Goal: Task Accomplishment & Management: Use online tool/utility

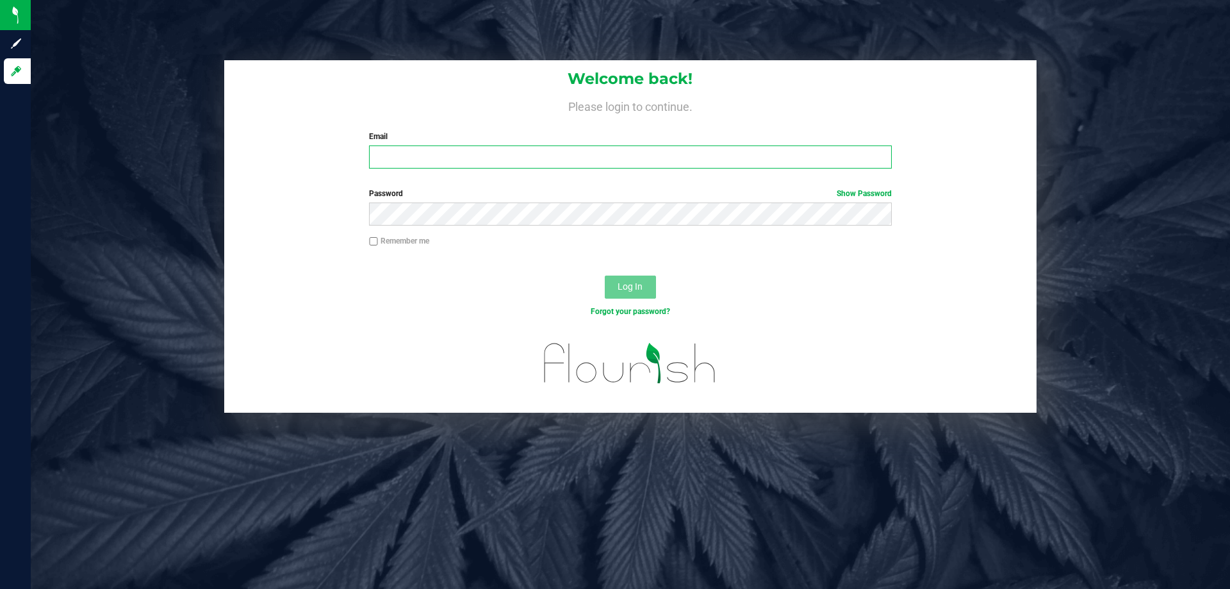
click at [490, 154] on input "Email" at bounding box center [630, 156] width 522 height 23
type input "[EMAIL_ADDRESS][DOMAIN_NAME]"
click at [605, 275] on button "Log In" at bounding box center [630, 286] width 51 height 23
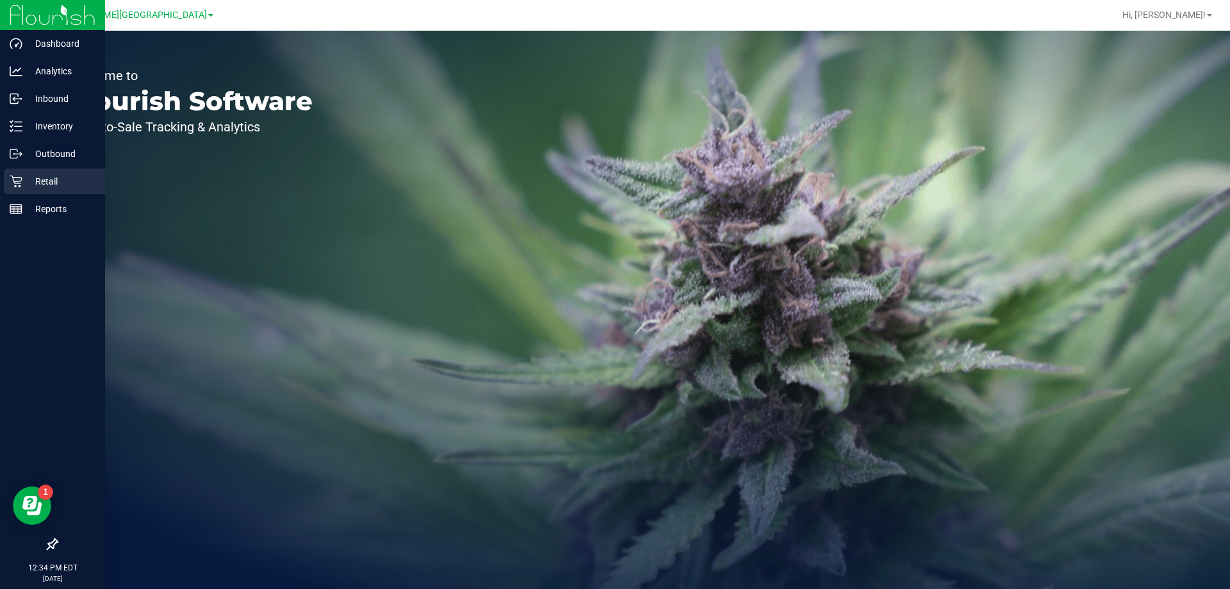
click at [19, 179] on icon at bounding box center [16, 181] width 13 height 13
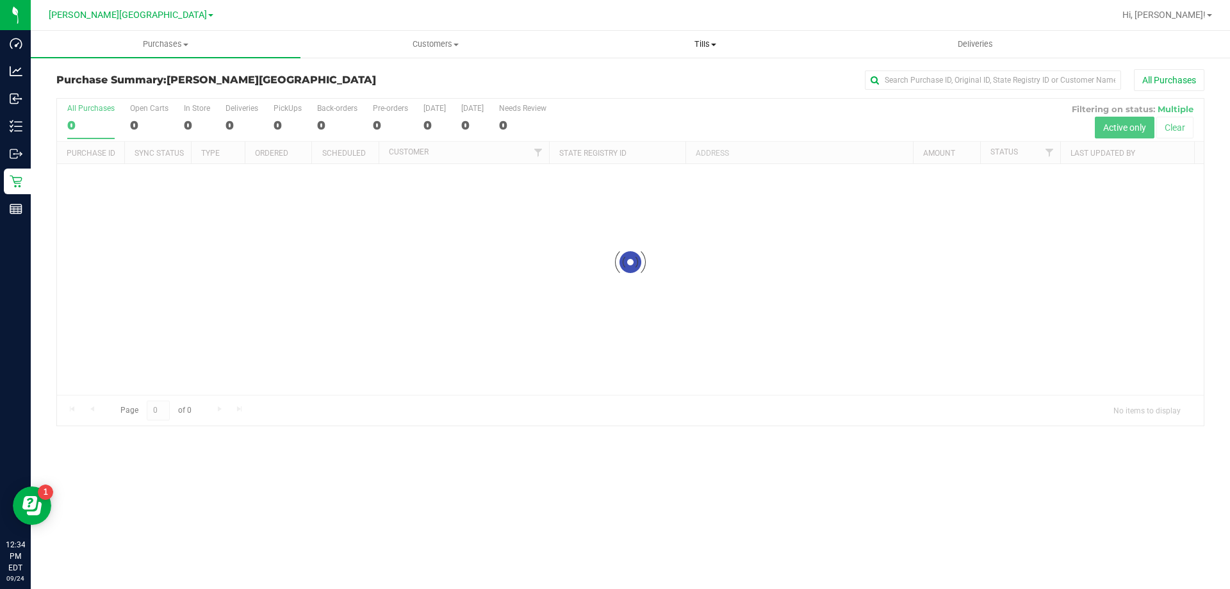
click at [715, 45] on span at bounding box center [713, 45] width 5 height 3
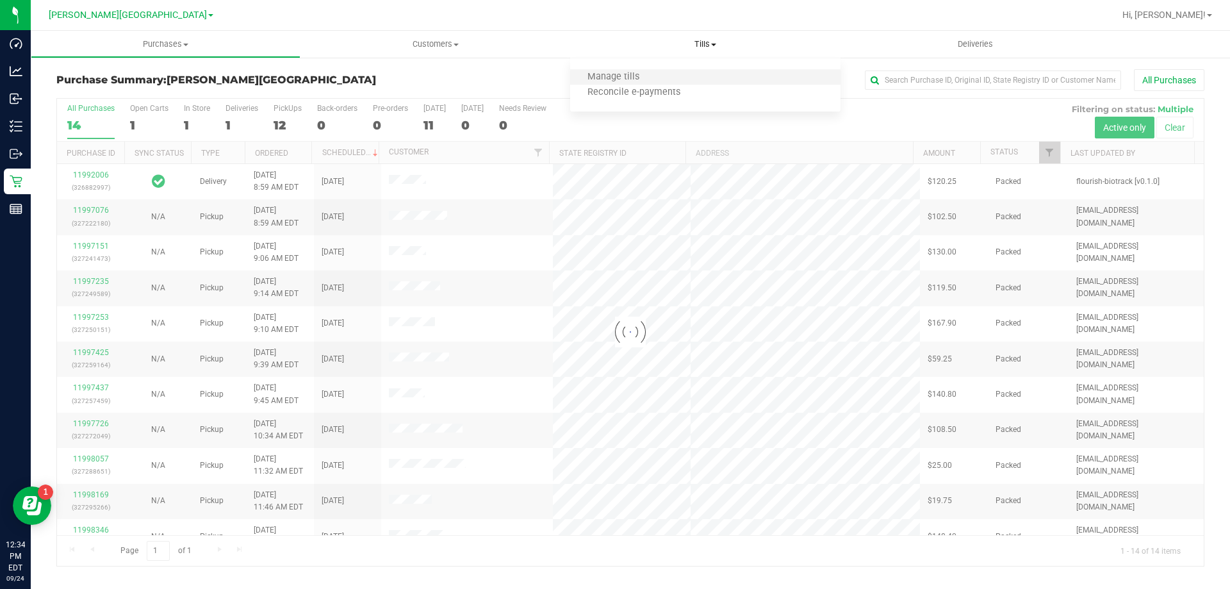
click at [684, 78] on li "Manage tills" at bounding box center [705, 77] width 270 height 15
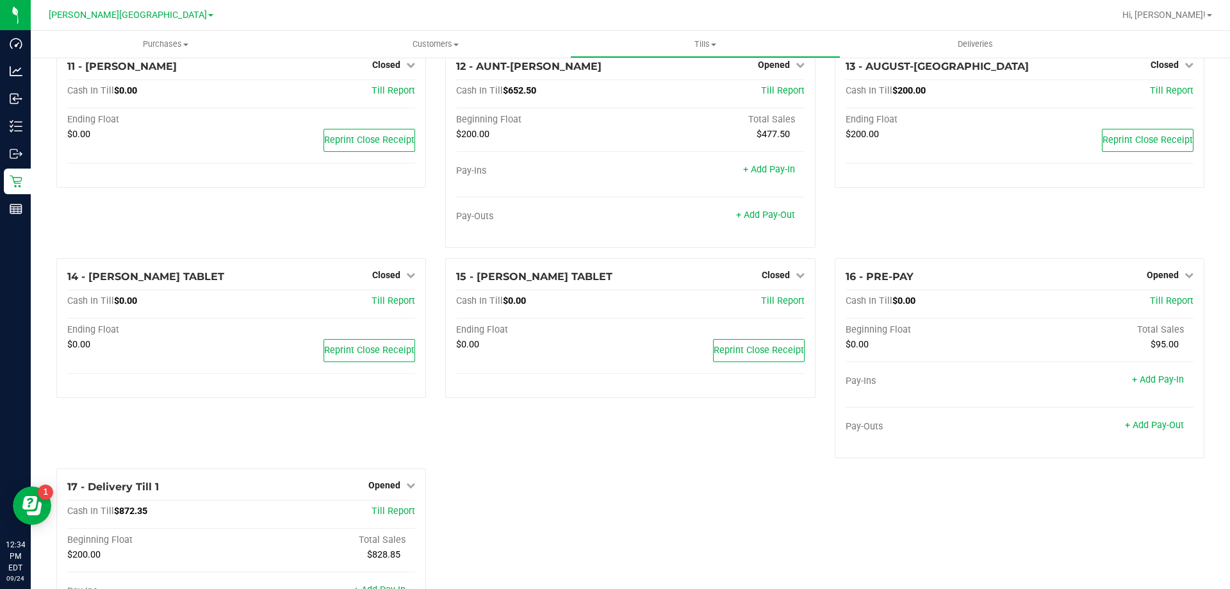
scroll to position [745, 0]
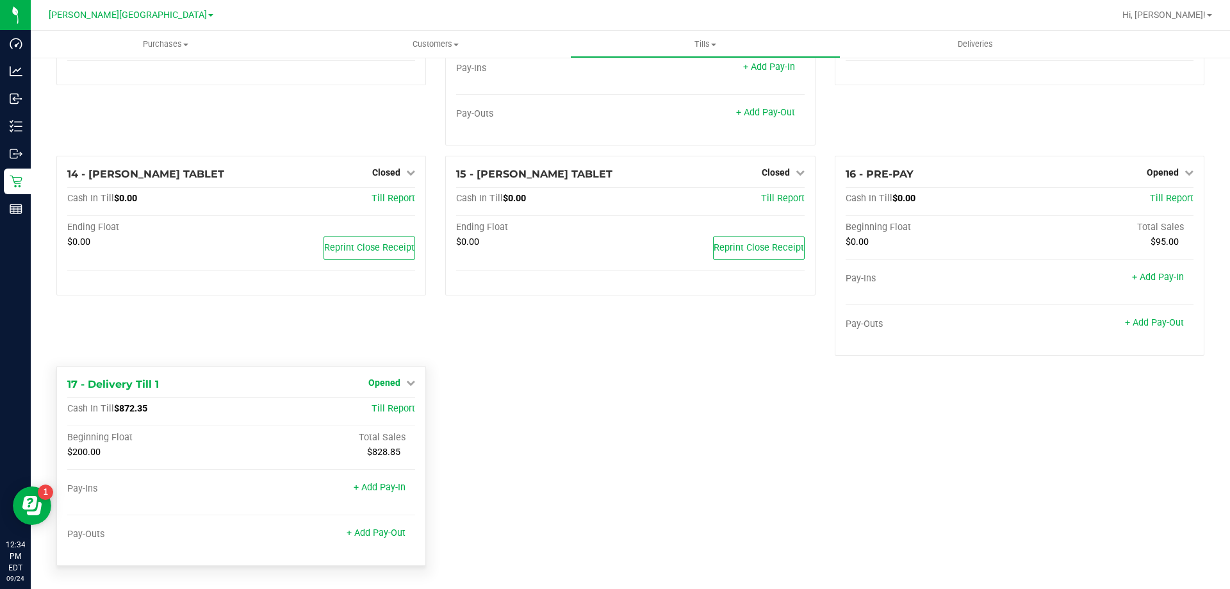
click at [406, 382] on icon at bounding box center [410, 382] width 9 height 9
click at [395, 408] on link "Close Till" at bounding box center [386, 408] width 35 height 10
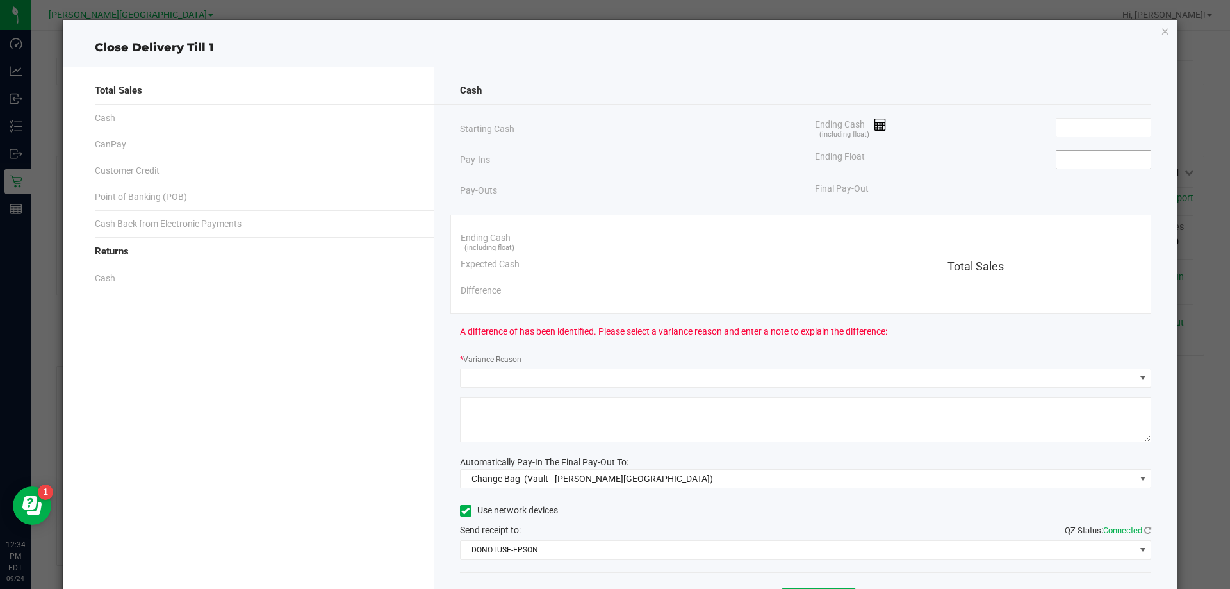
click at [1077, 161] on input at bounding box center [1103, 159] width 94 height 18
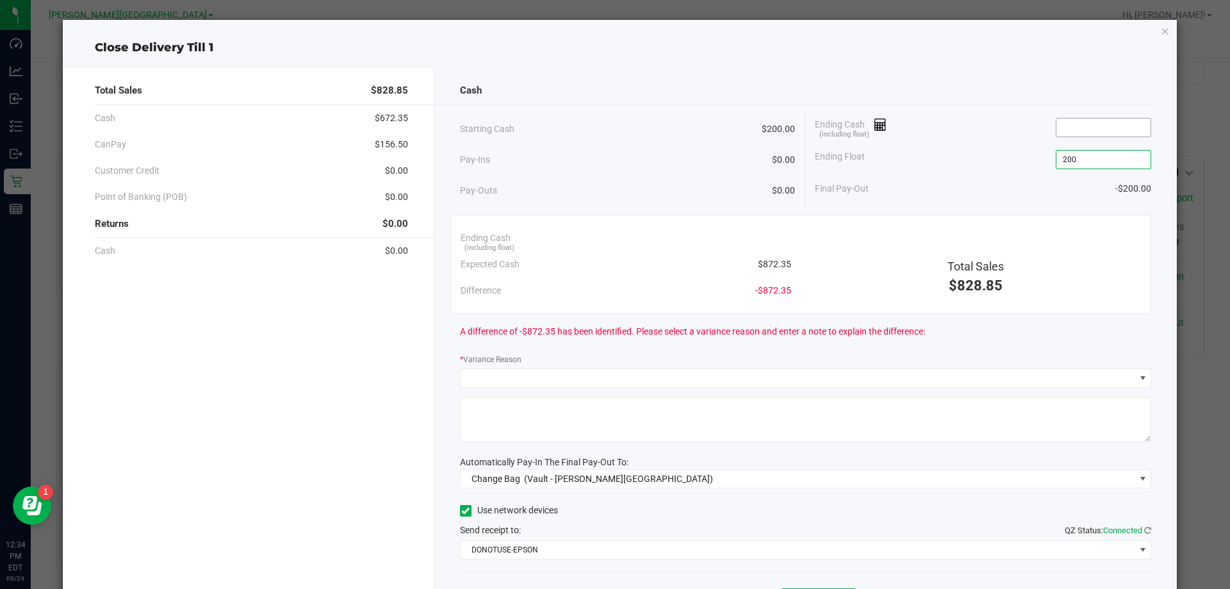
type input "$200.00"
click at [1093, 120] on input at bounding box center [1103, 127] width 94 height 18
click at [1037, 327] on div "A difference of $0.50 has been identified. Please select a variance reason and …" at bounding box center [806, 331] width 692 height 35
click at [1056, 197] on div "Final Pay-Out $672.85" at bounding box center [983, 188] width 336 height 26
click at [1081, 126] on input "872.85" at bounding box center [1103, 127] width 94 height 18
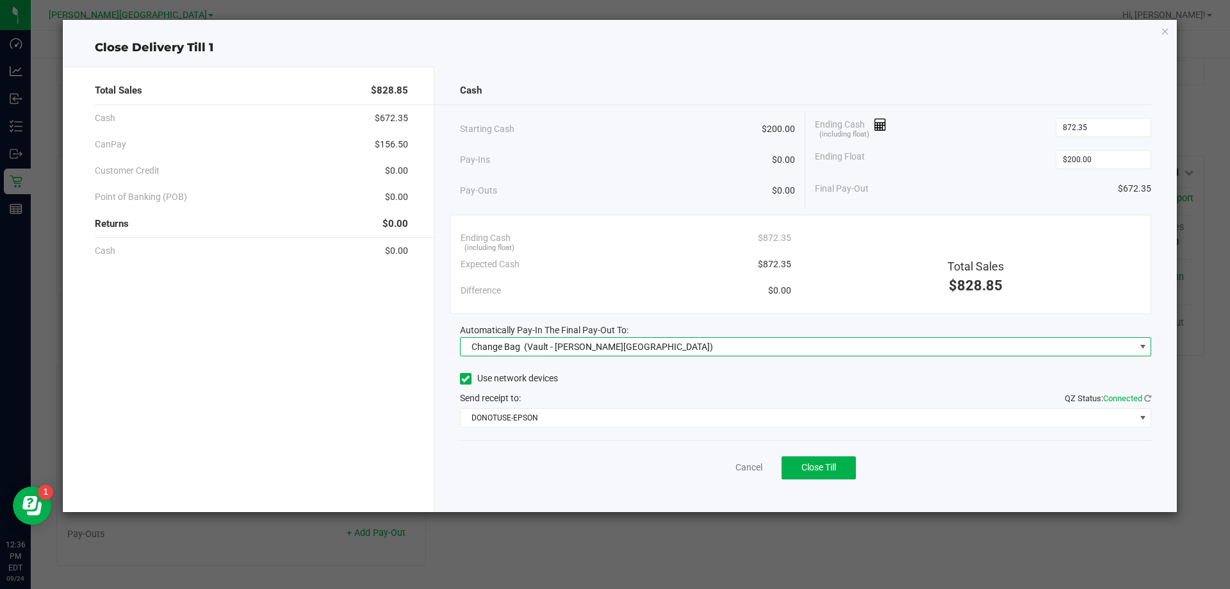
type input "$872.35"
click at [753, 349] on span "Change Bag (Vault - [PERSON_NAME][GEOGRAPHIC_DATA])" at bounding box center [797, 346] width 674 height 18
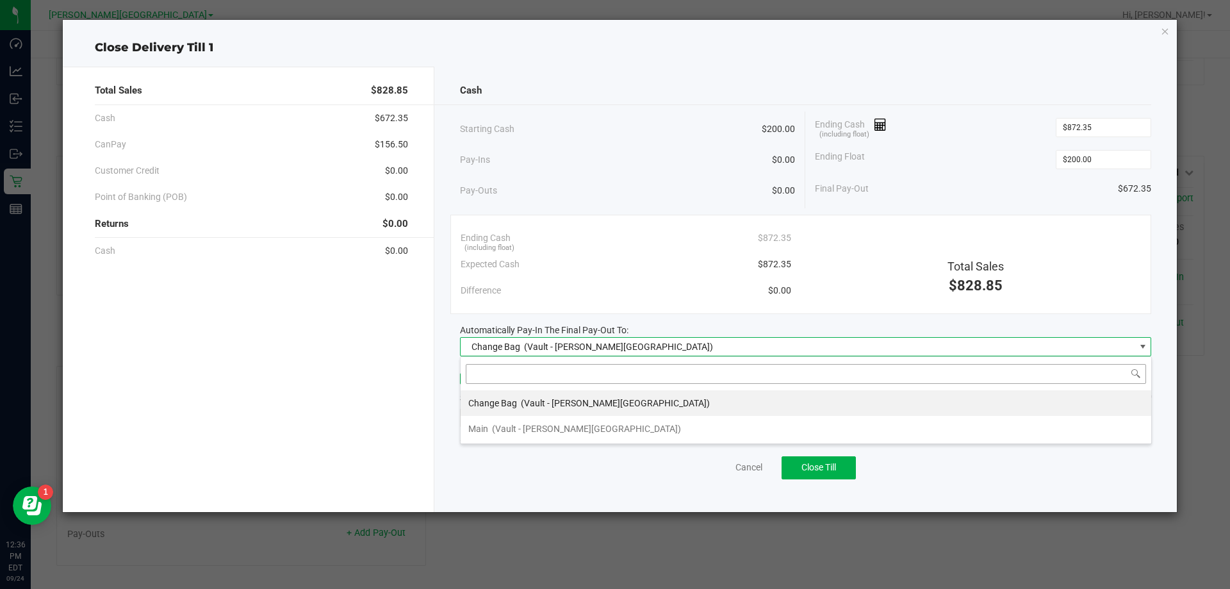
scroll to position [19, 691]
click at [565, 426] on span "(Vault - [PERSON_NAME][GEOGRAPHIC_DATA])" at bounding box center [586, 428] width 189 height 10
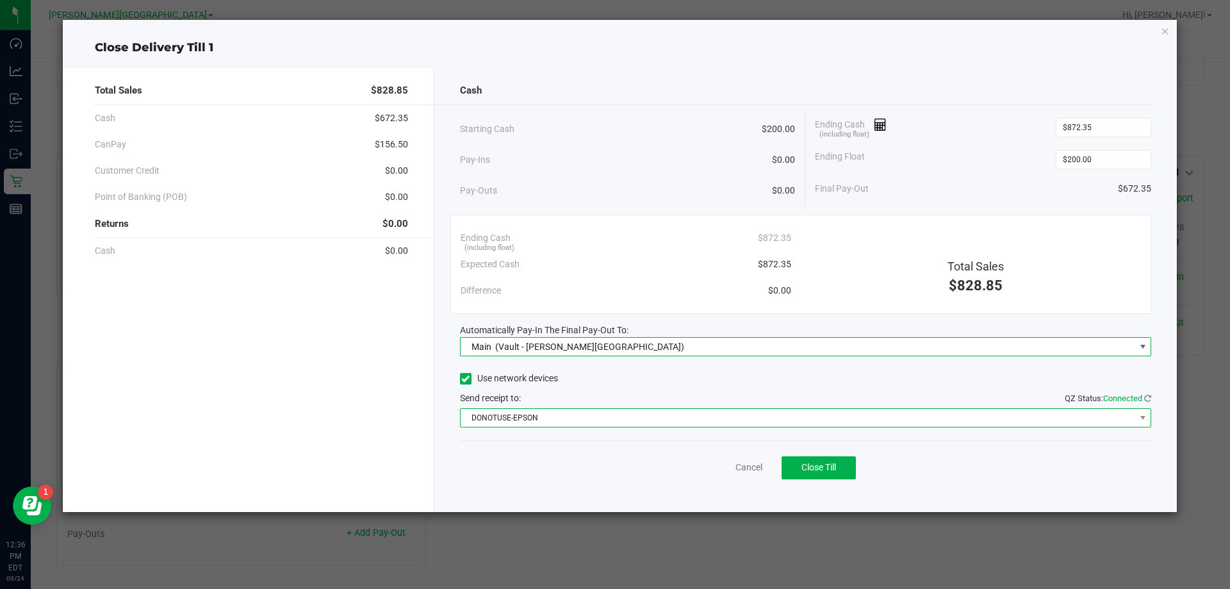
click at [555, 410] on span "DONOTUSE-EPSON" at bounding box center [797, 418] width 674 height 18
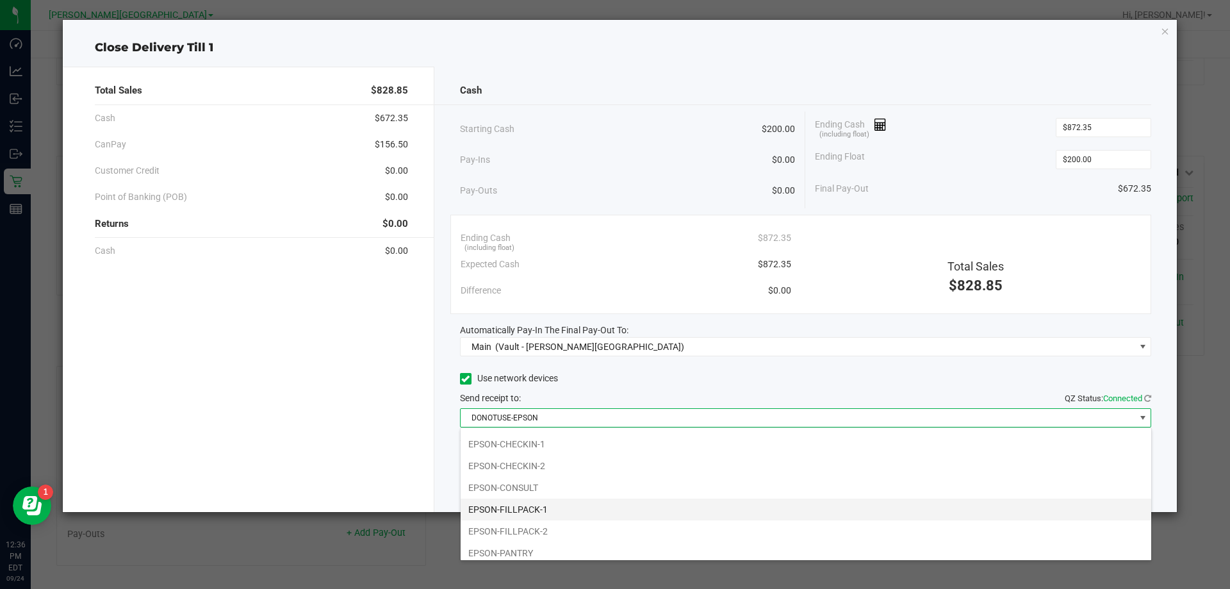
scroll to position [133, 0]
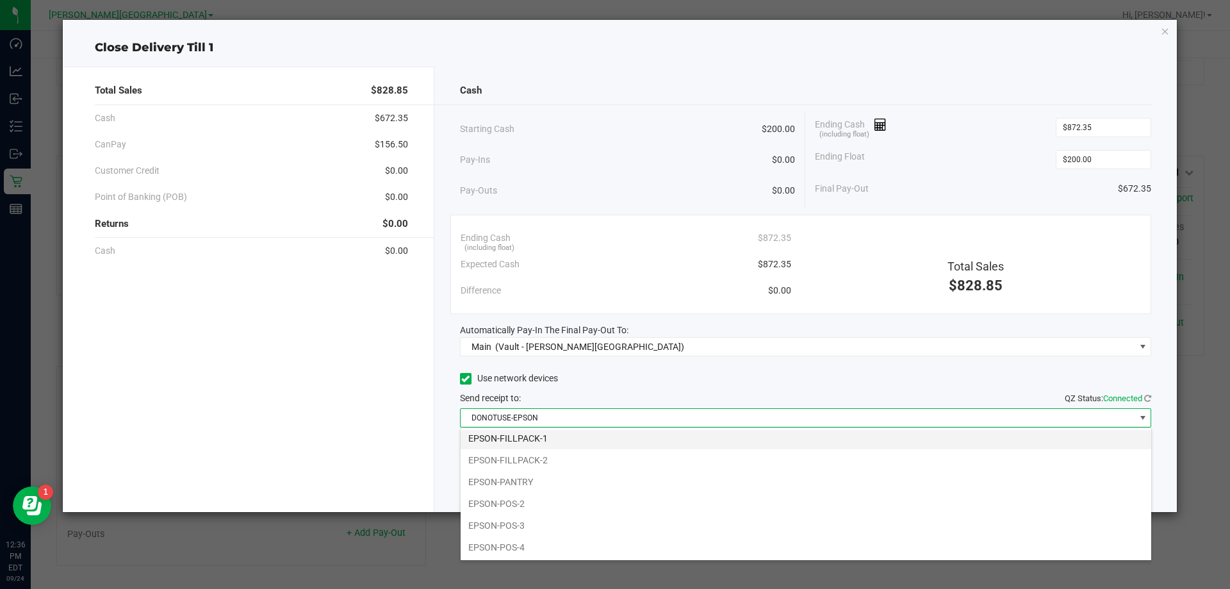
click at [524, 434] on li "EPSON-FILLPACK-1" at bounding box center [805, 438] width 690 height 22
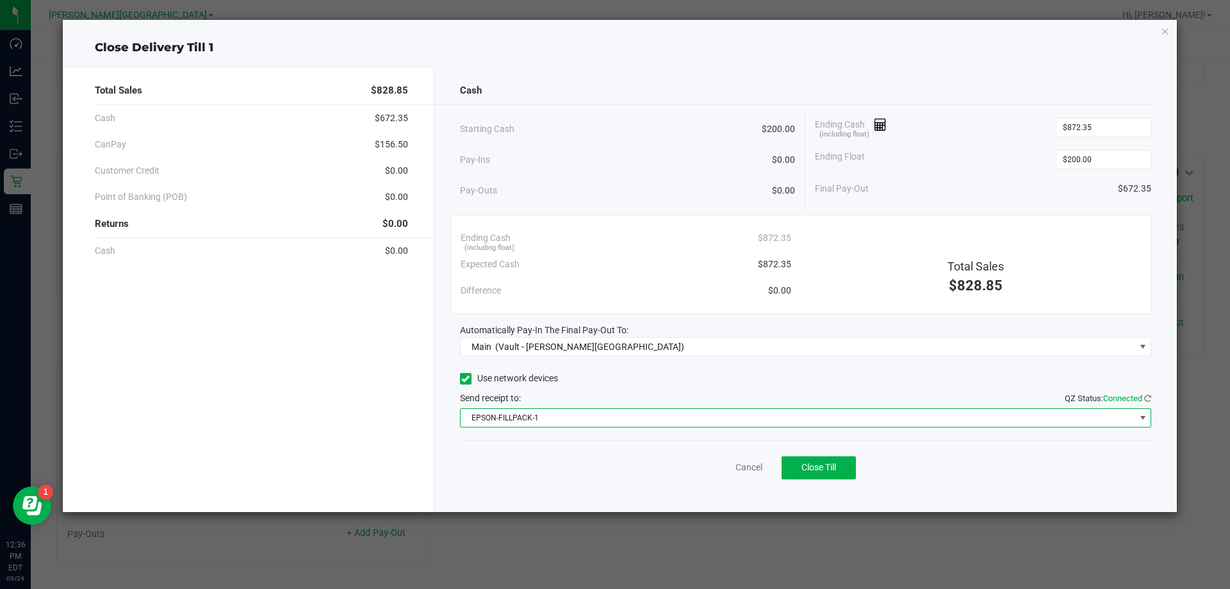
click at [615, 384] on div "Use network devices" at bounding box center [806, 378] width 692 height 19
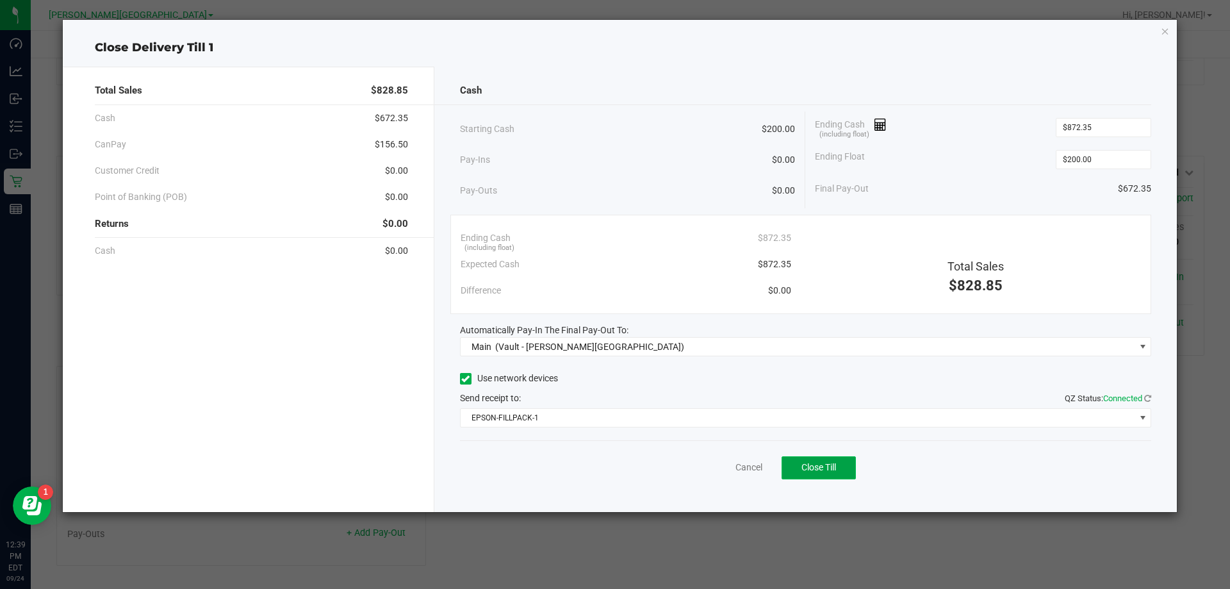
click at [812, 459] on button "Close Till" at bounding box center [818, 467] width 74 height 23
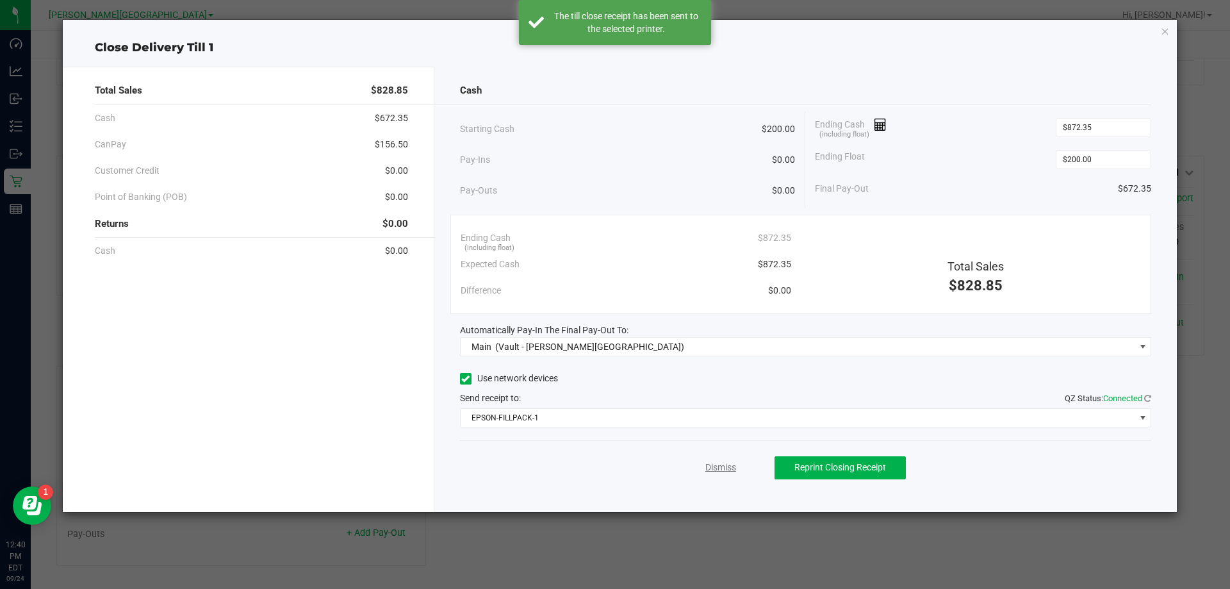
click at [721, 469] on link "Dismiss" at bounding box center [720, 466] width 31 height 13
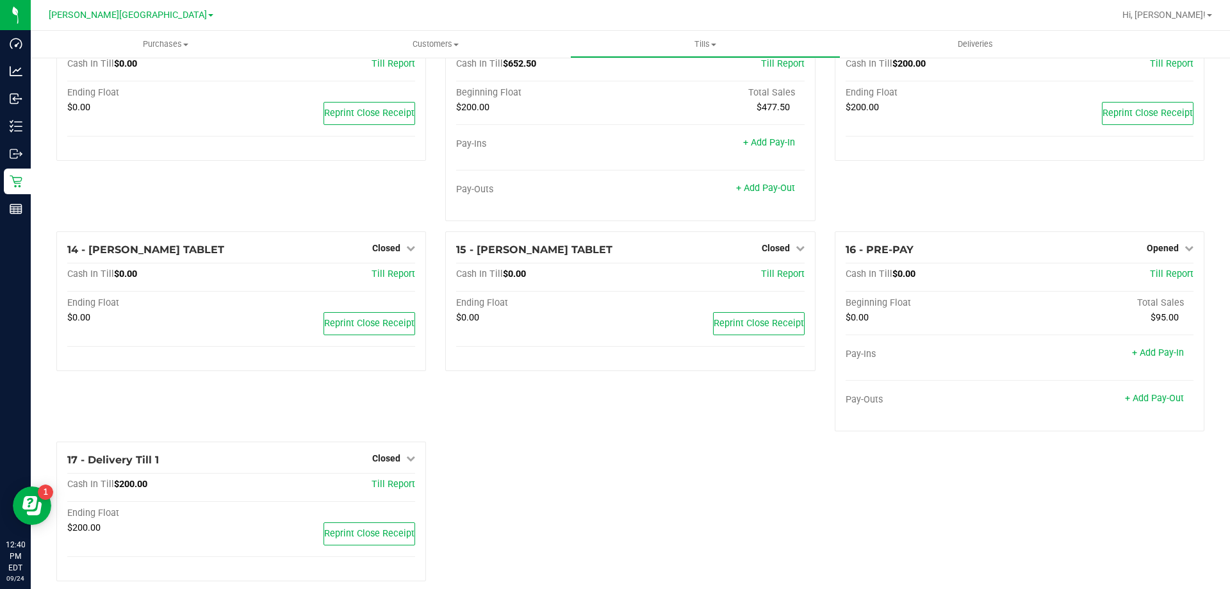
scroll to position [702, 0]
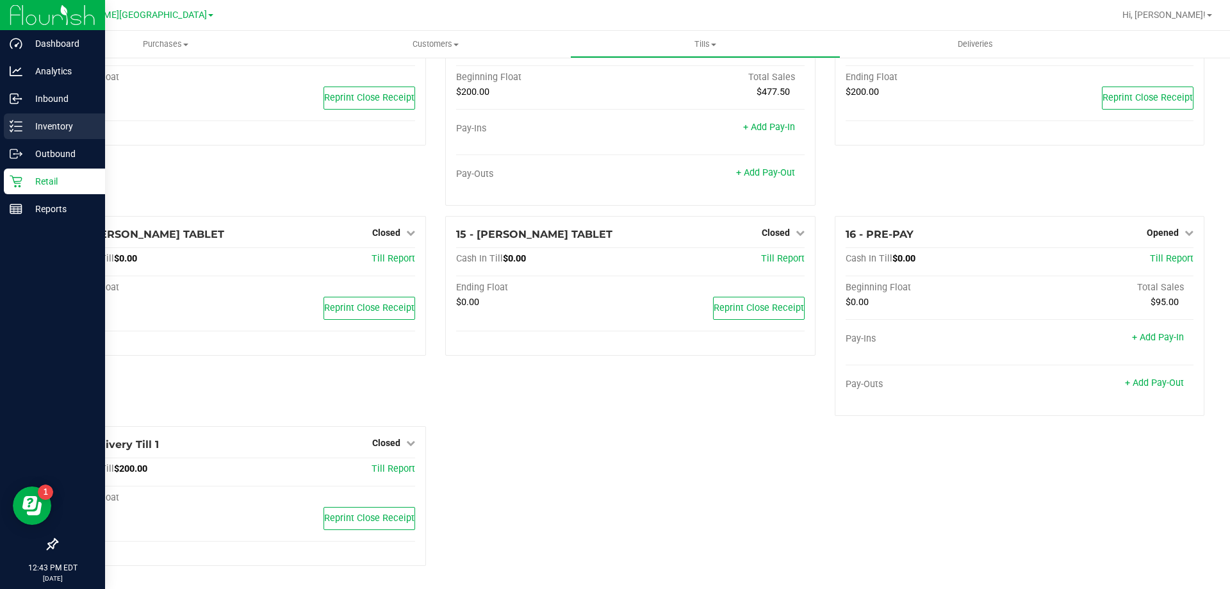
click at [22, 124] on icon at bounding box center [16, 126] width 13 height 13
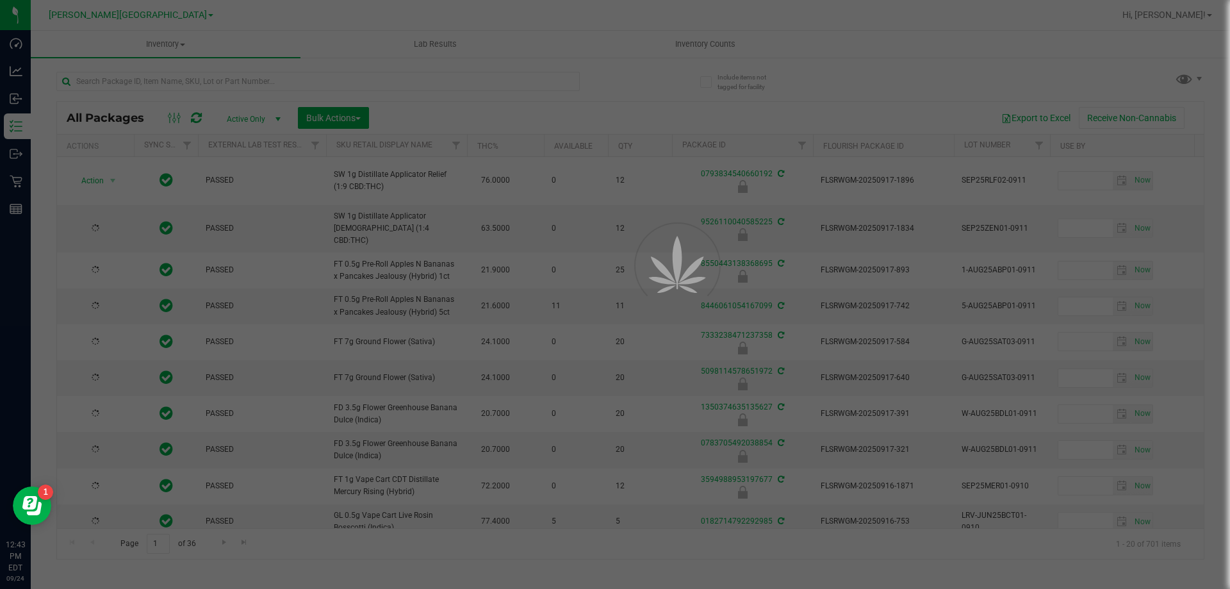
click at [273, 85] on div at bounding box center [615, 294] width 1230 height 589
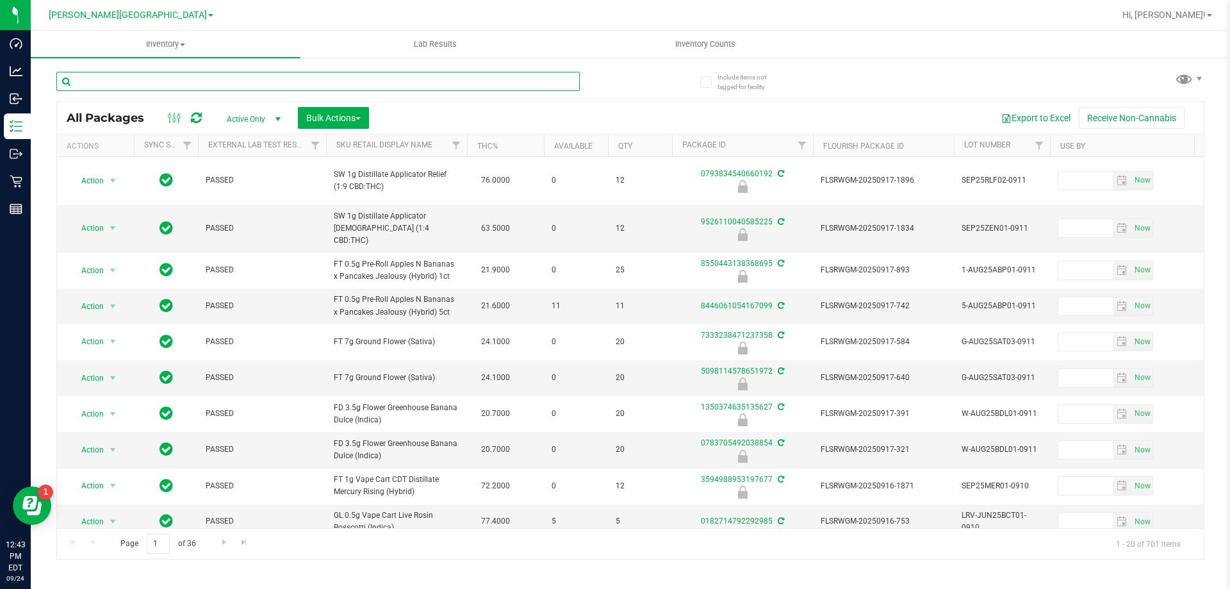
click at [273, 85] on input "text" at bounding box center [317, 81] width 523 height 19
type input "9006980878098062"
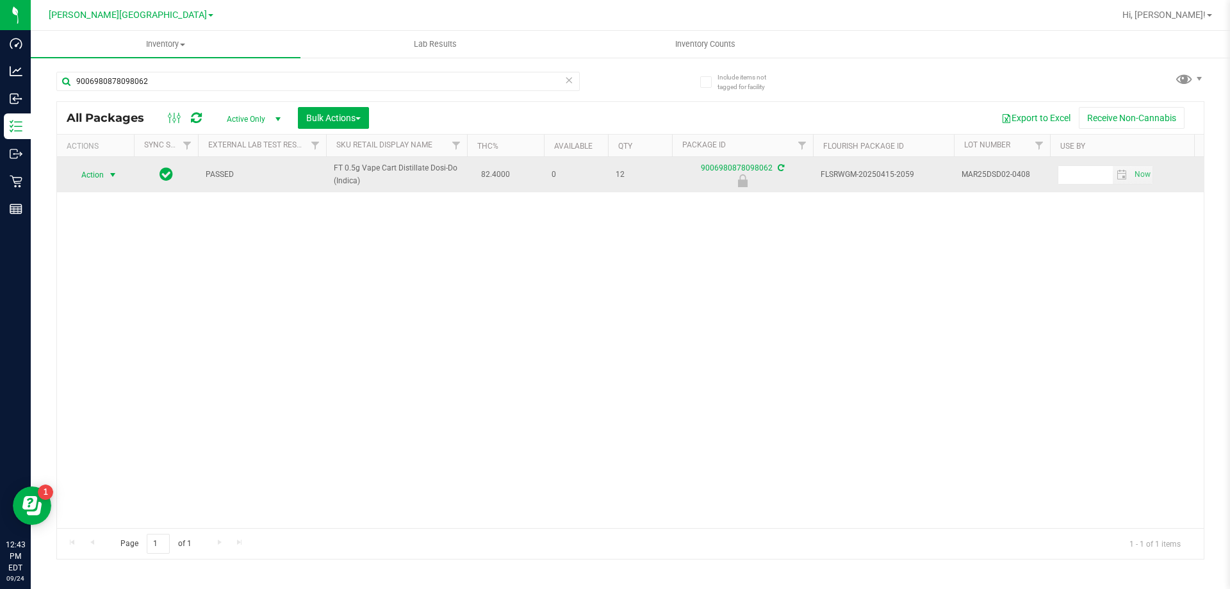
click at [85, 175] on span "Action" at bounding box center [87, 175] width 35 height 18
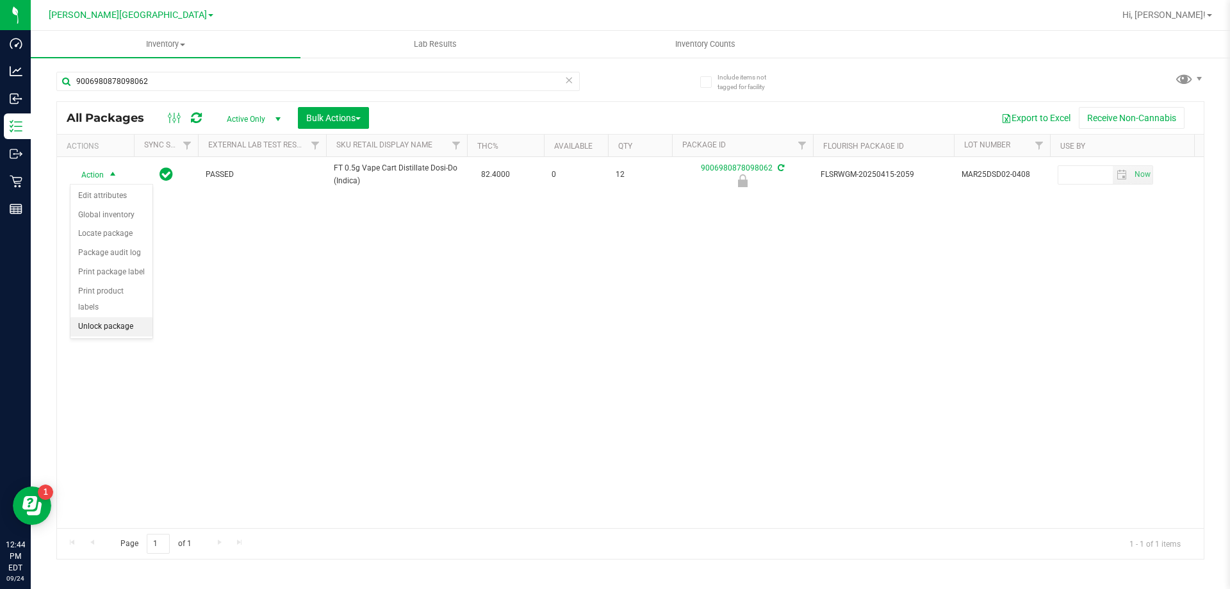
click at [119, 317] on li "Unlock package" at bounding box center [111, 326] width 82 height 19
